Goal: Information Seeking & Learning: Find specific page/section

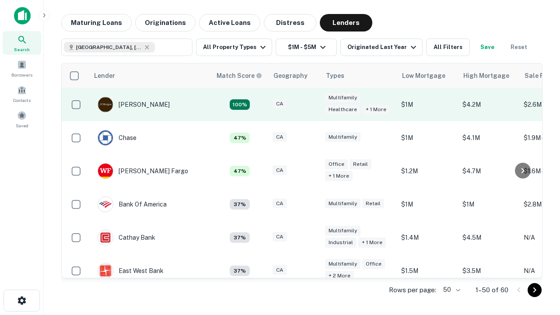
click at [310, 104] on div "CA" at bounding box center [294, 105] width 44 height 12
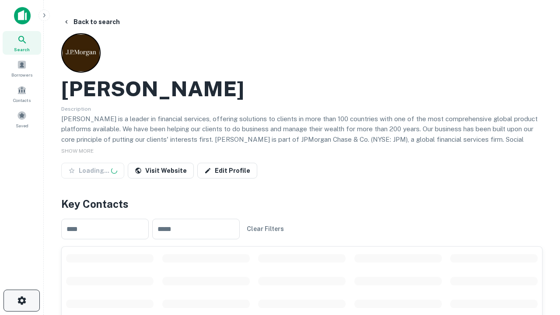
click at [21, 300] on icon "button" at bounding box center [22, 300] width 10 height 10
